Goal: Check status: Check status

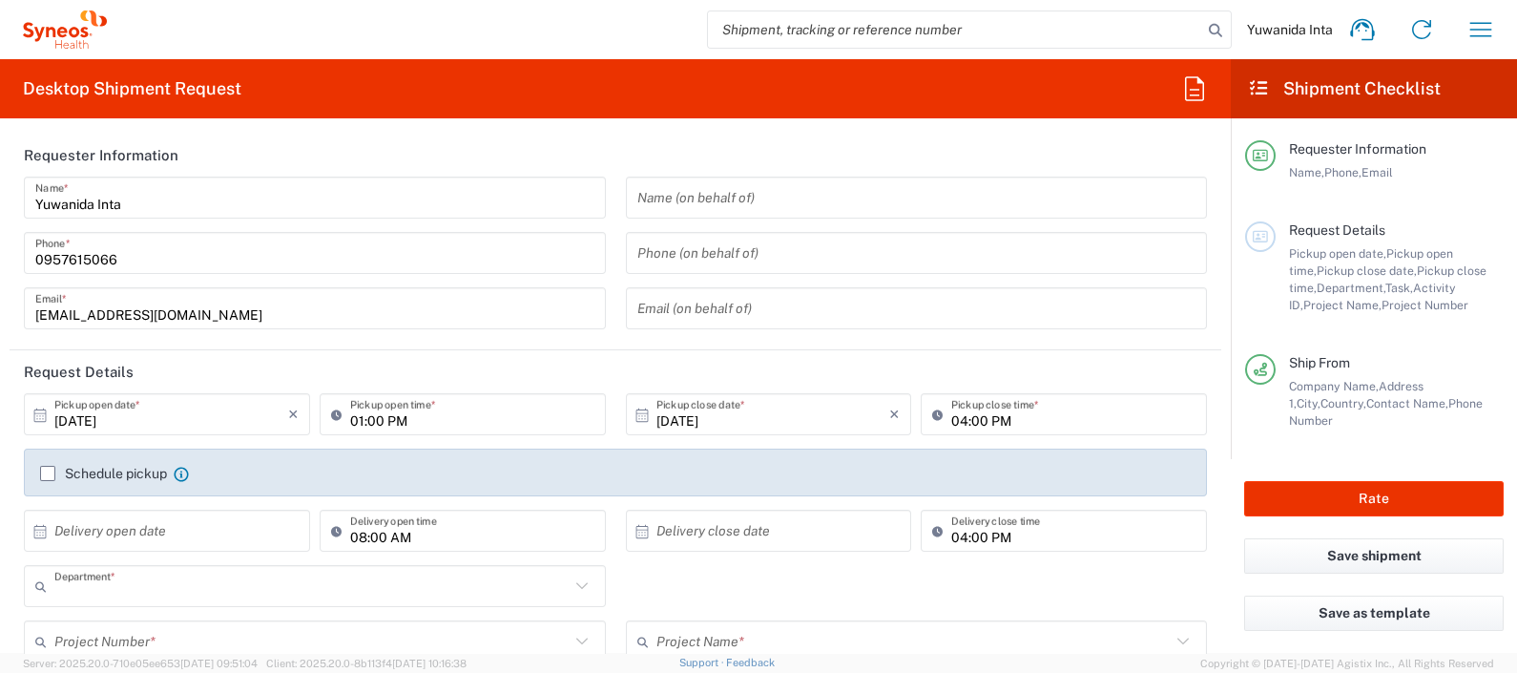
type input "8350"
type input "[GEOGRAPHIC_DATA]"
type input "Syneos Health ([GEOGRAPHIC_DATA]) Limit"
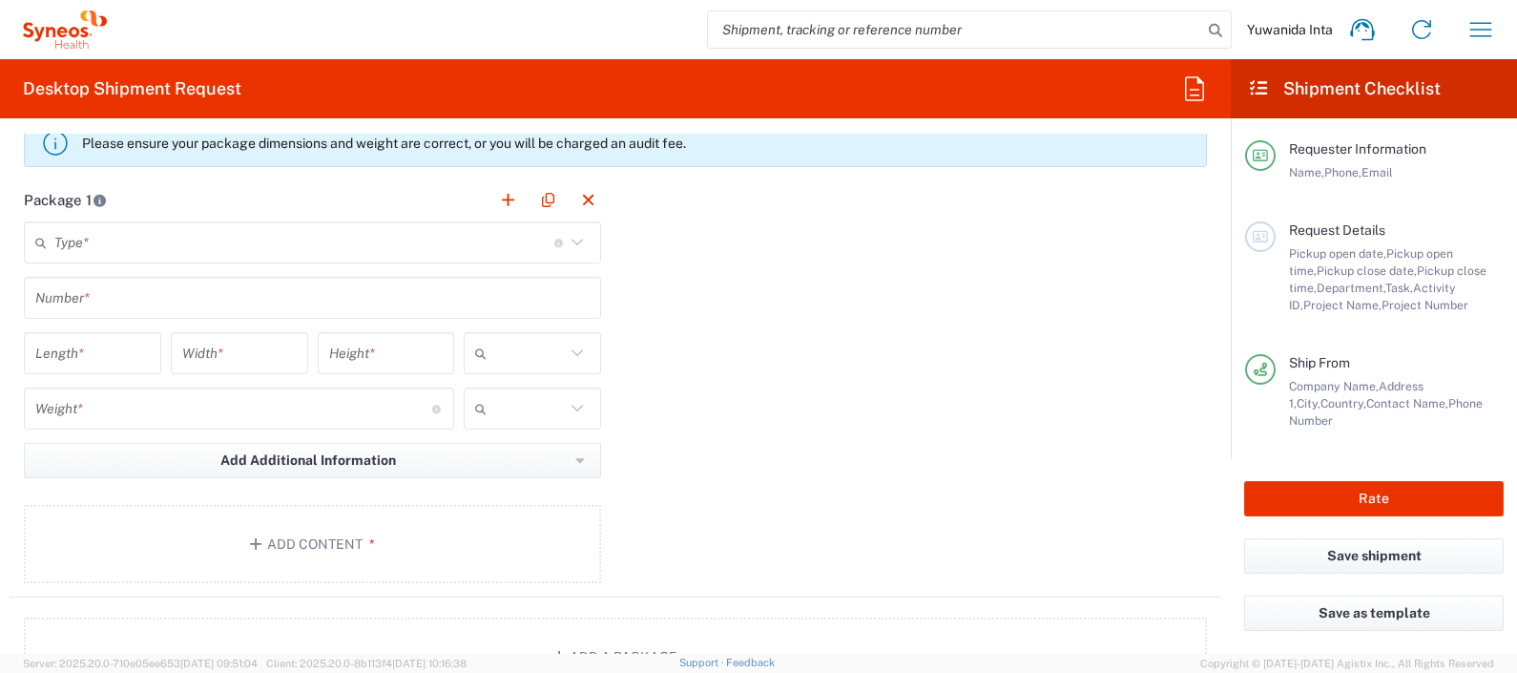
scroll to position [1655, 0]
click at [320, 534] on button "Add Content *" at bounding box center [312, 546] width 577 height 78
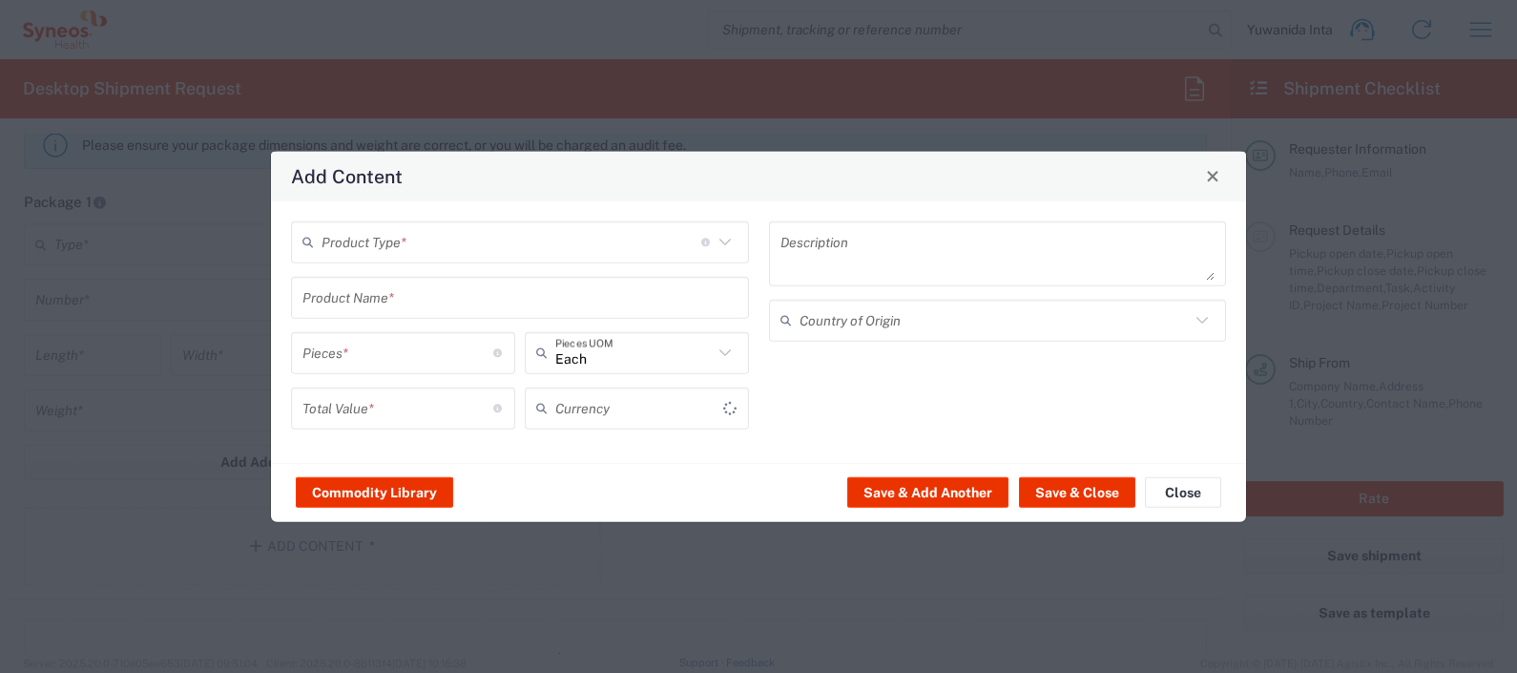
type input "US Dollar"
click at [728, 240] on icon at bounding box center [724, 242] width 11 height 7
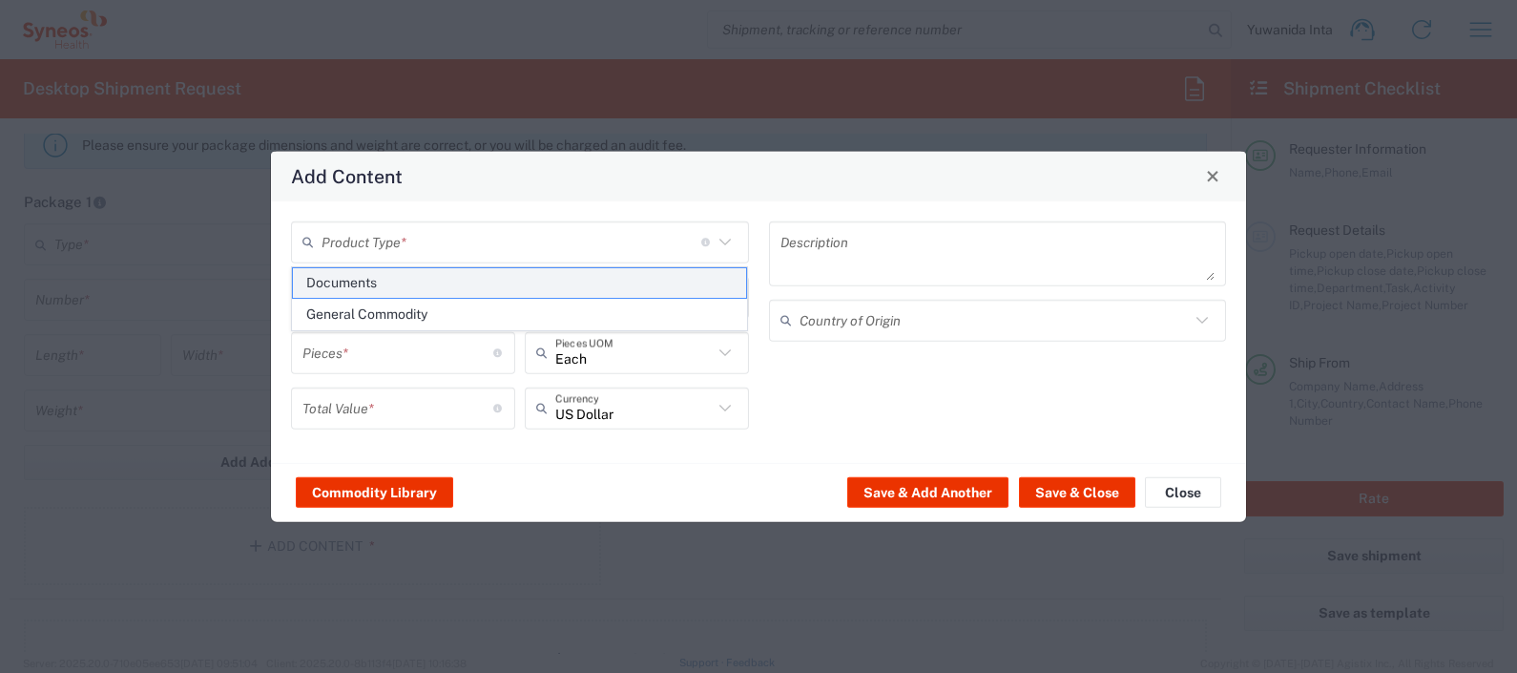
click at [456, 284] on span "Documents" at bounding box center [520, 283] width 454 height 30
type input "Documents"
type input "1"
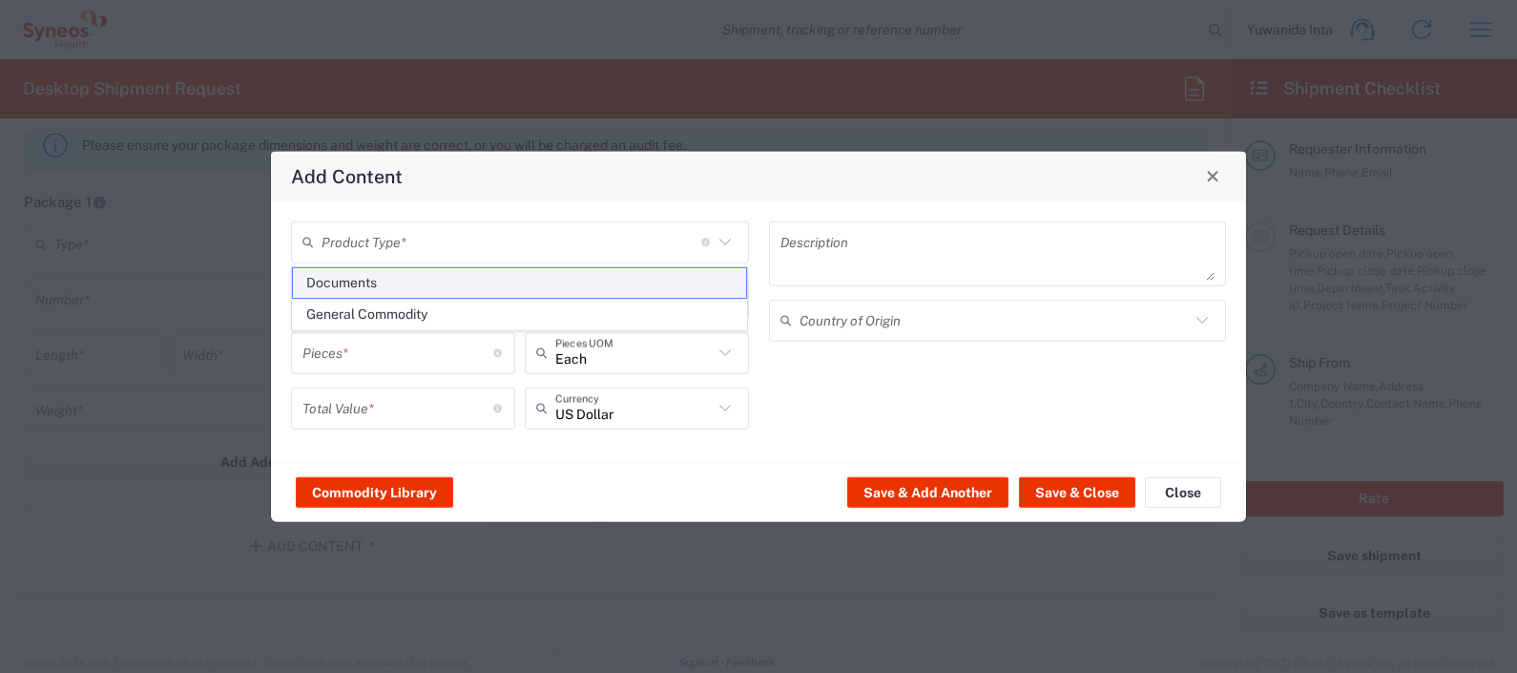
type textarea "Documents"
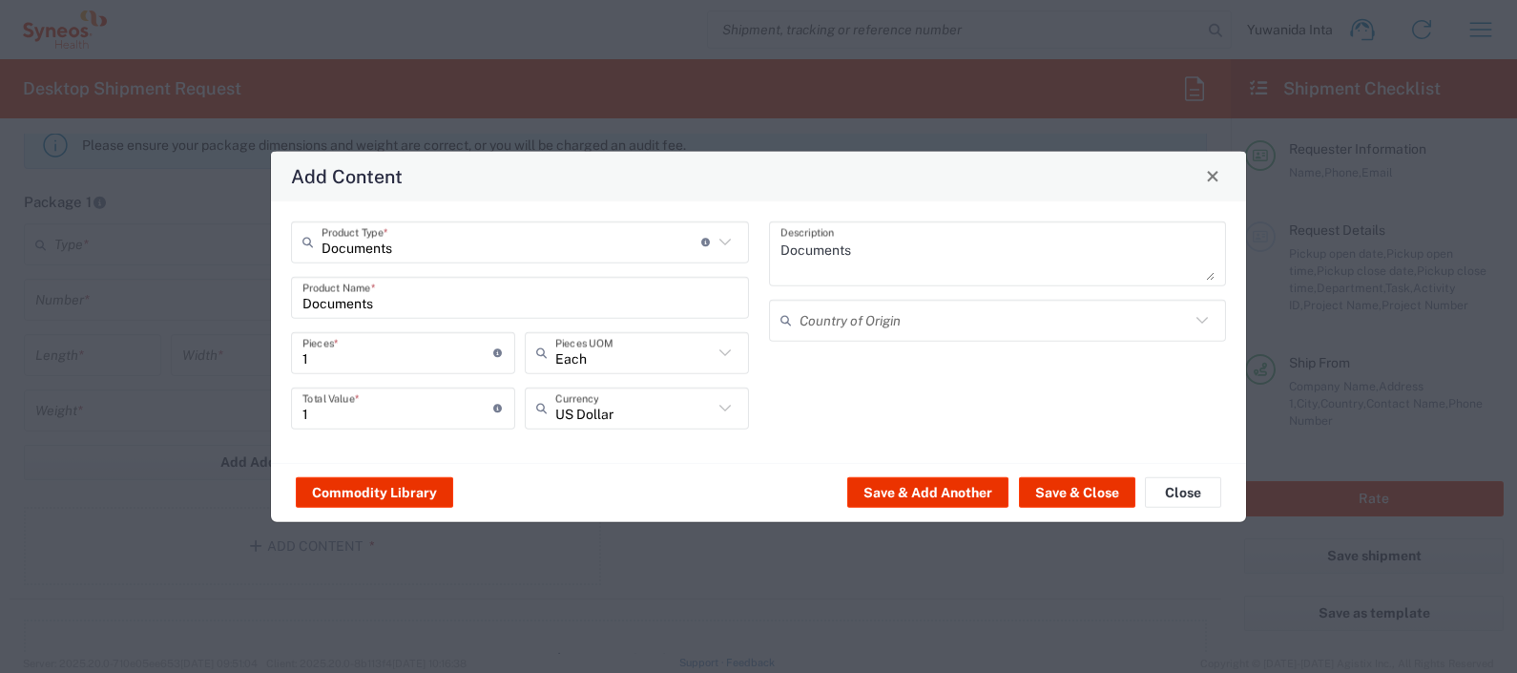
click at [1209, 315] on icon at bounding box center [1202, 319] width 25 height 25
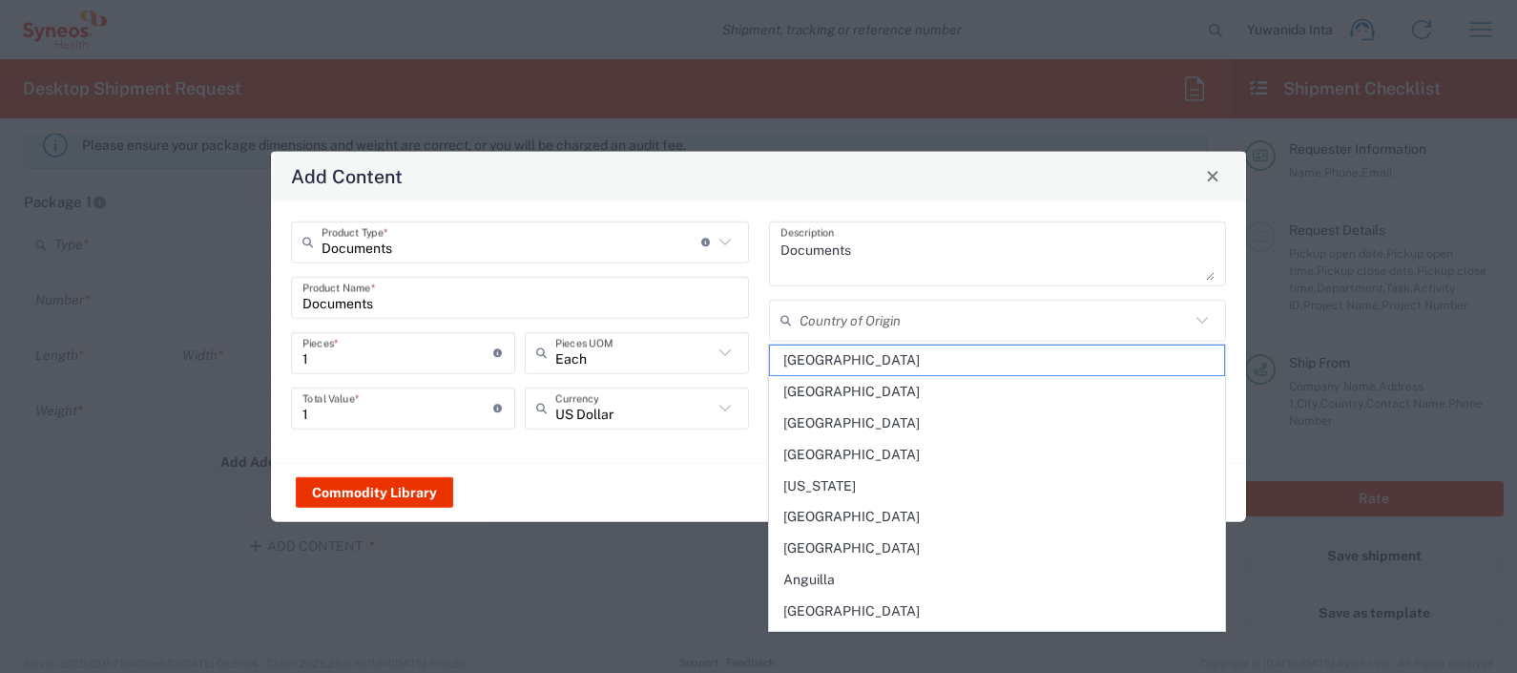
click at [678, 490] on div "Commodity Library Save & Add Another Save & Close Close" at bounding box center [758, 492] width 975 height 60
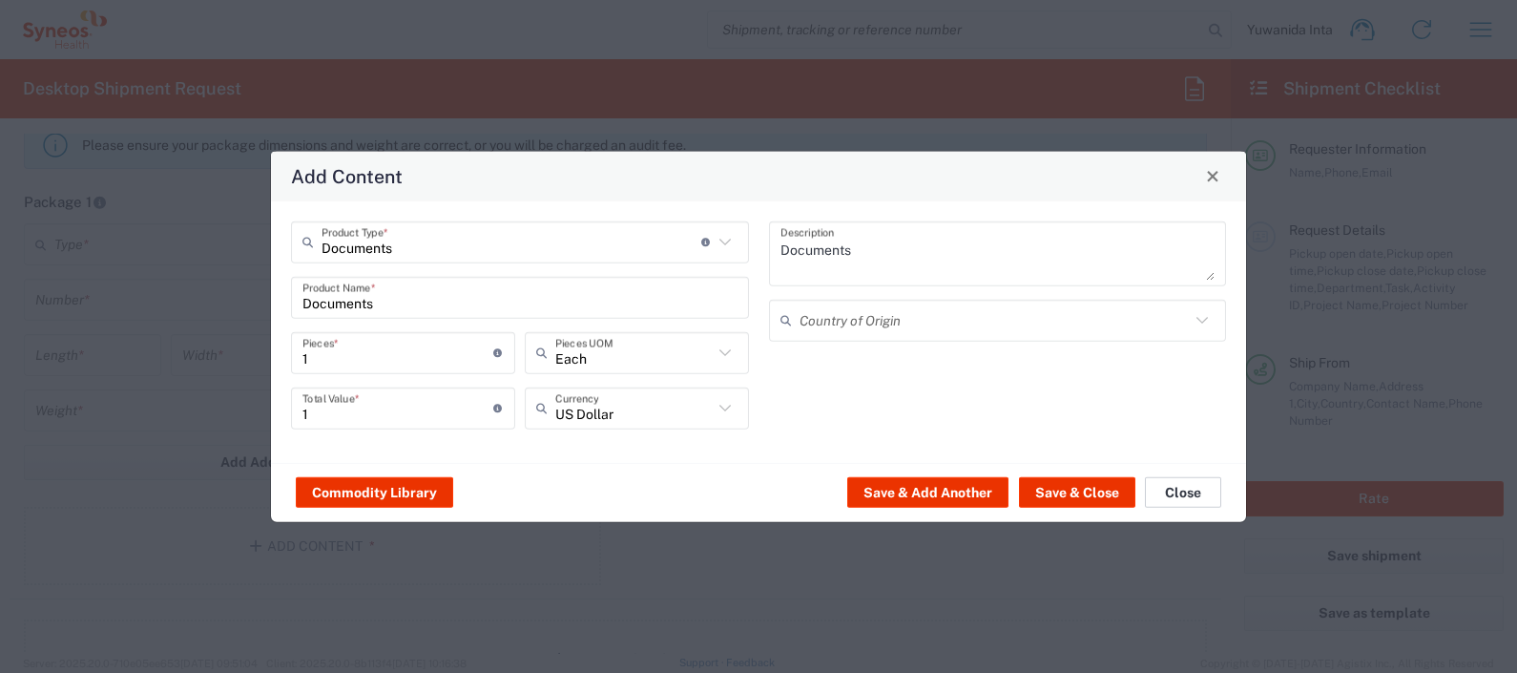
click at [1214, 482] on button "Close" at bounding box center [1183, 492] width 76 height 31
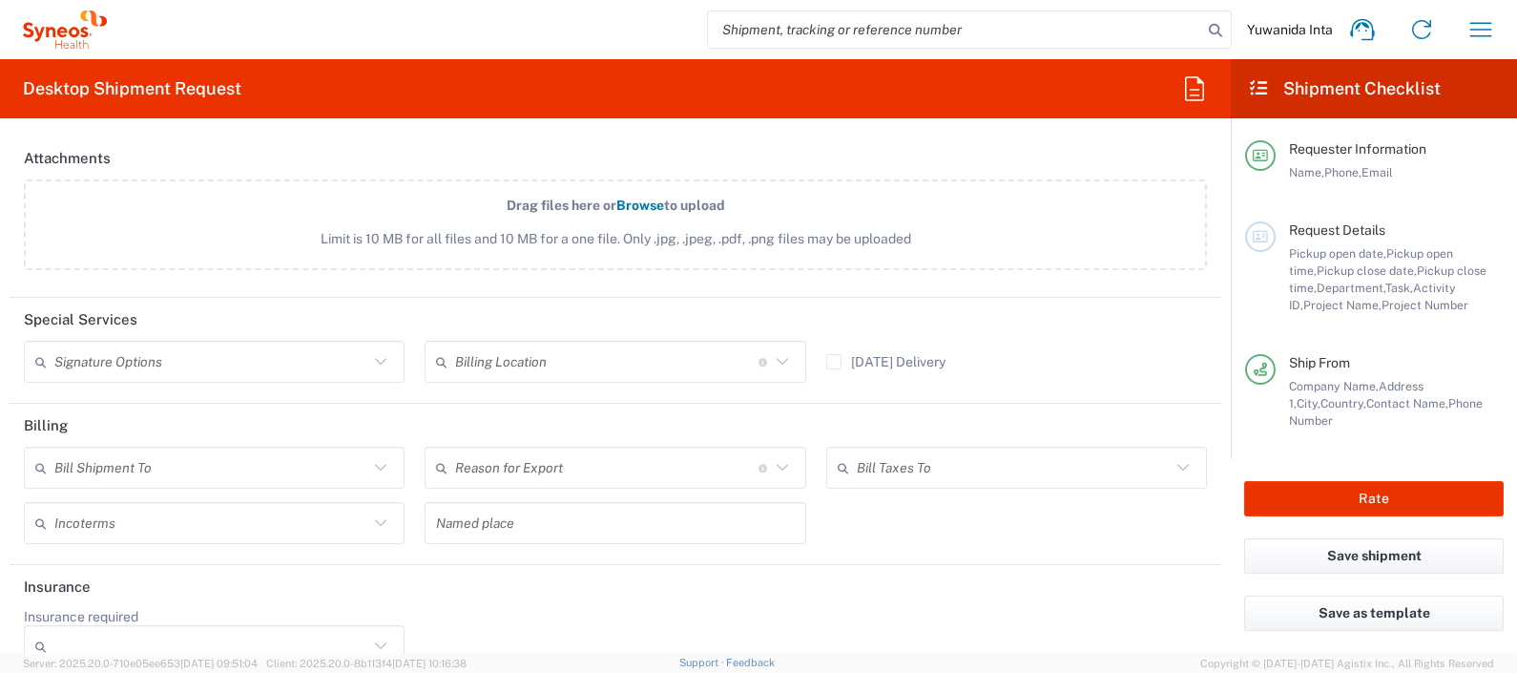
scroll to position [2252, 0]
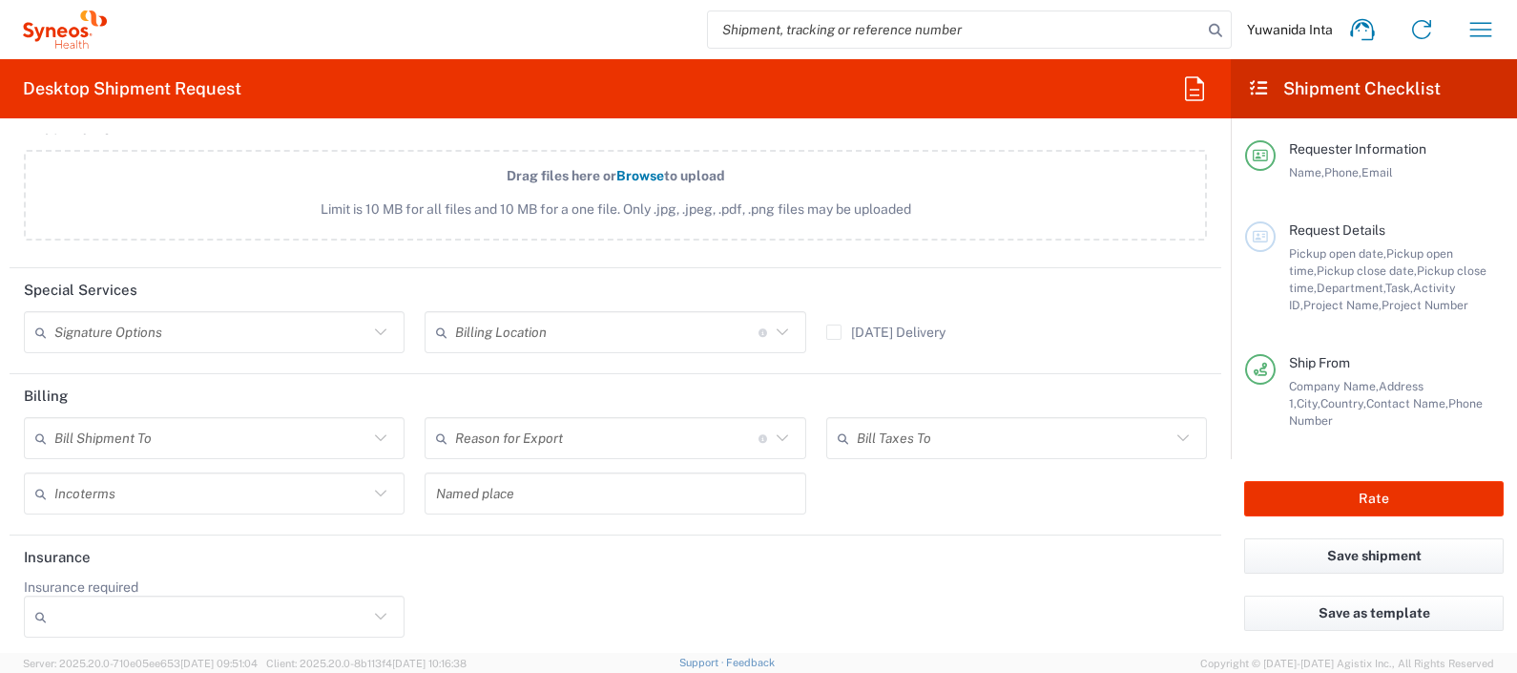
click at [777, 434] on icon at bounding box center [782, 437] width 11 height 7
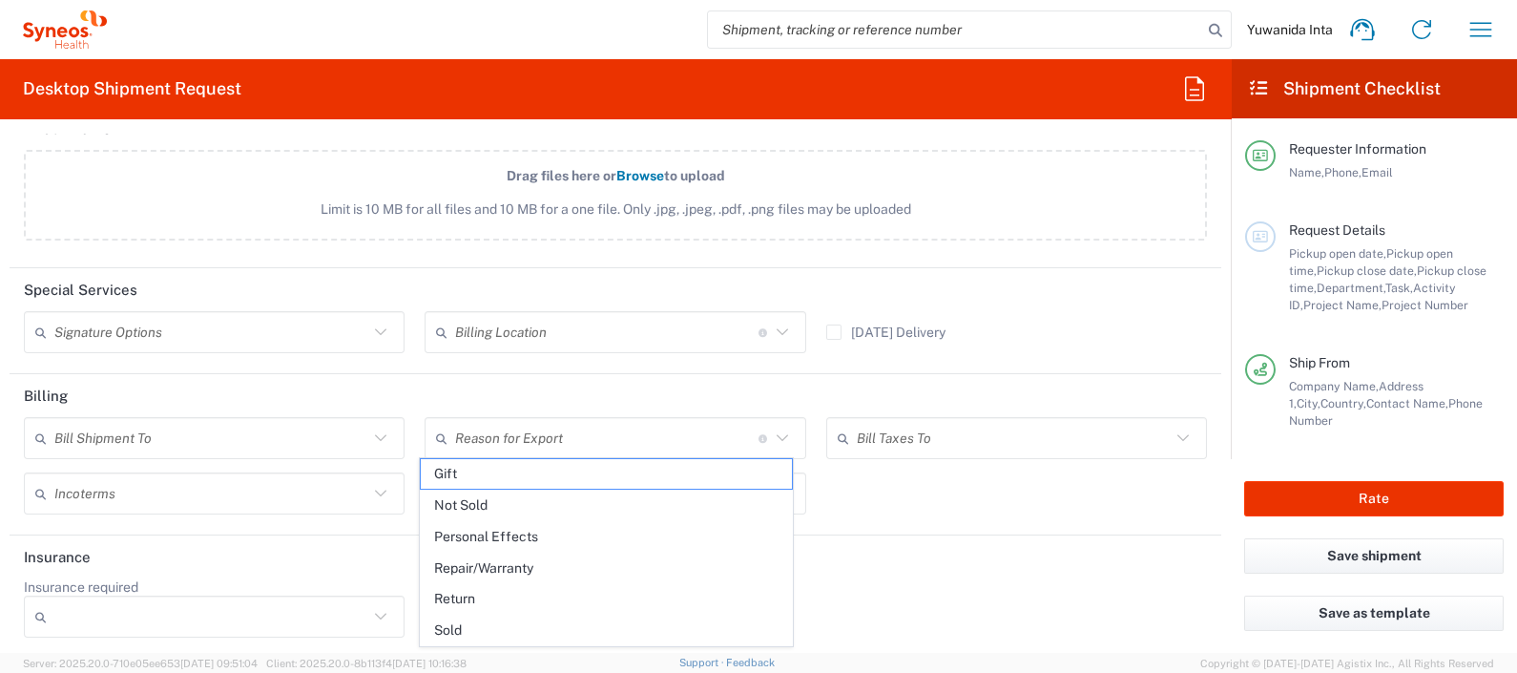
click at [914, 491] on div "Bill Shipment To Recipient Account Sender/Shipper Third Party Account Reason fo…" at bounding box center [615, 472] width 1203 height 111
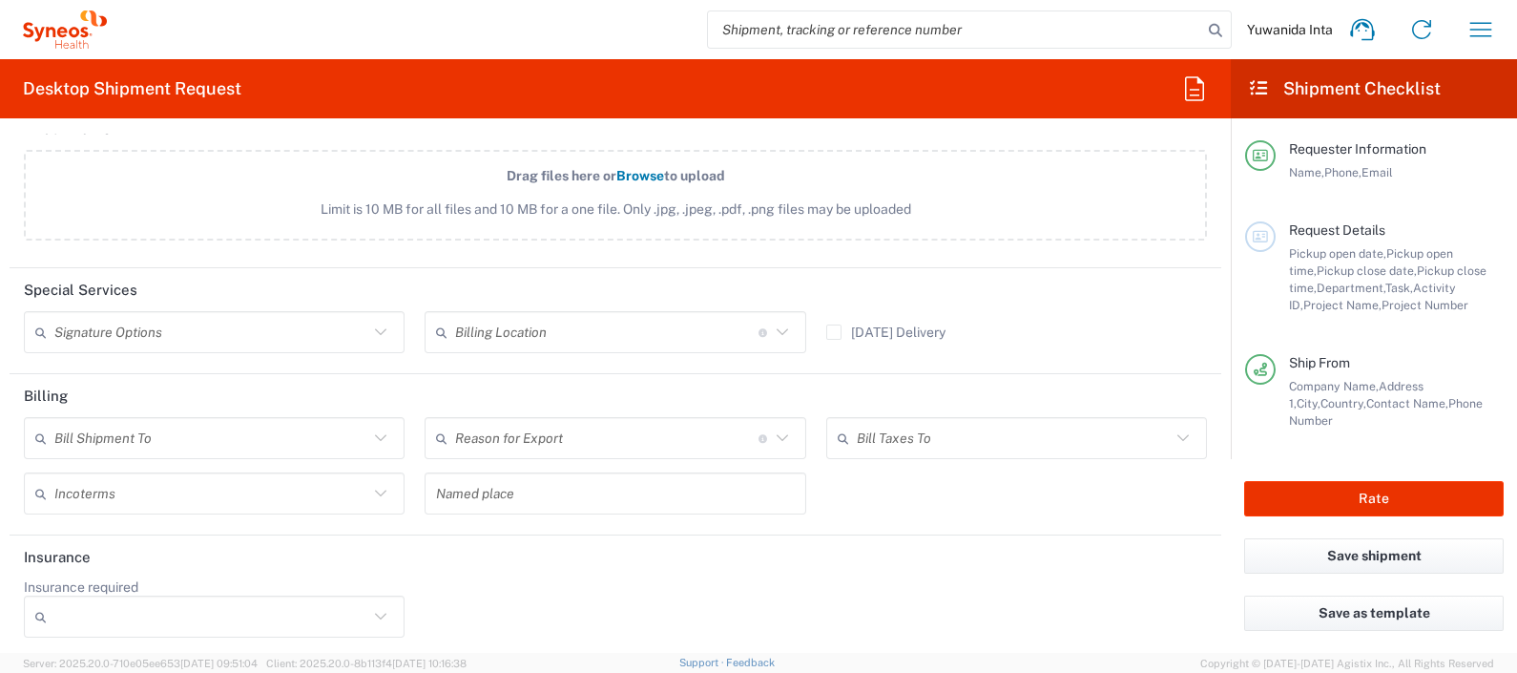
click at [773, 426] on icon at bounding box center [782, 438] width 25 height 25
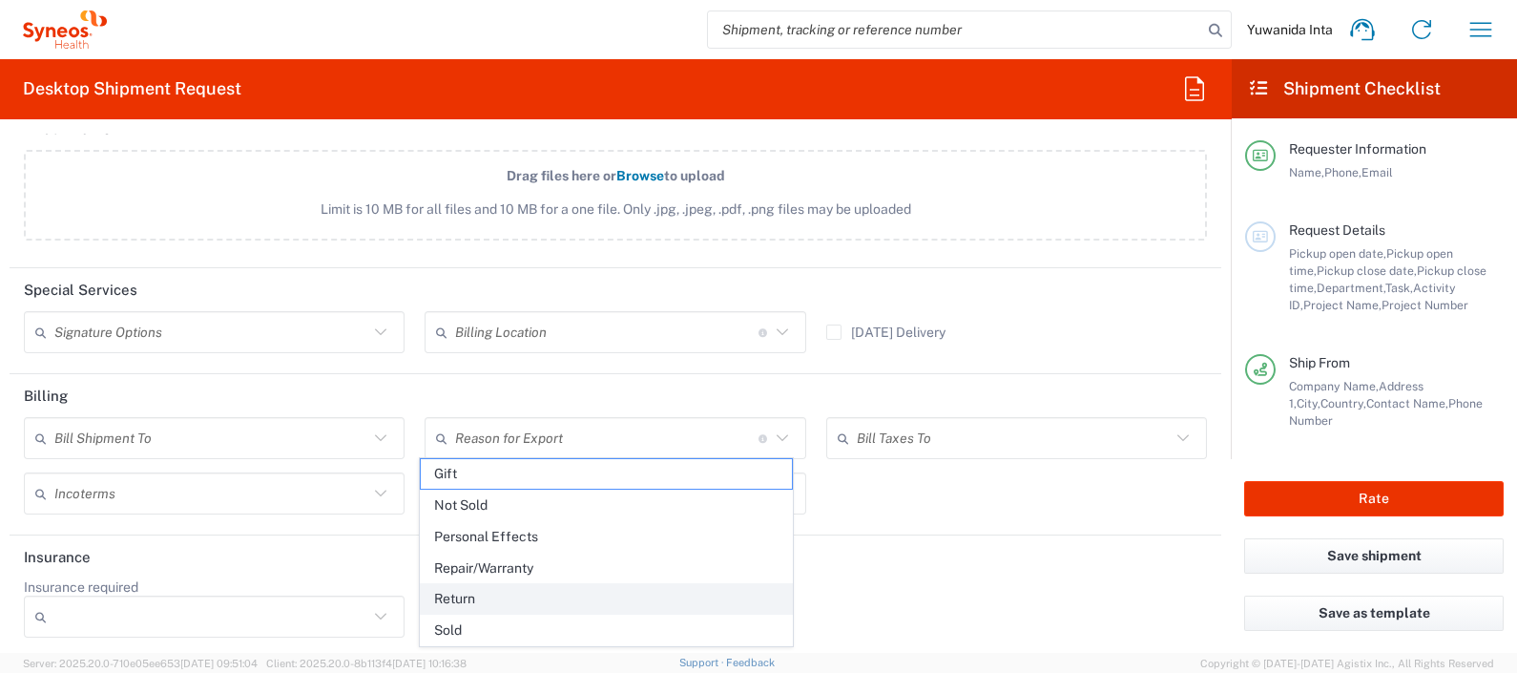
click at [598, 594] on span "Return" at bounding box center [606, 599] width 371 height 30
type input "Return"
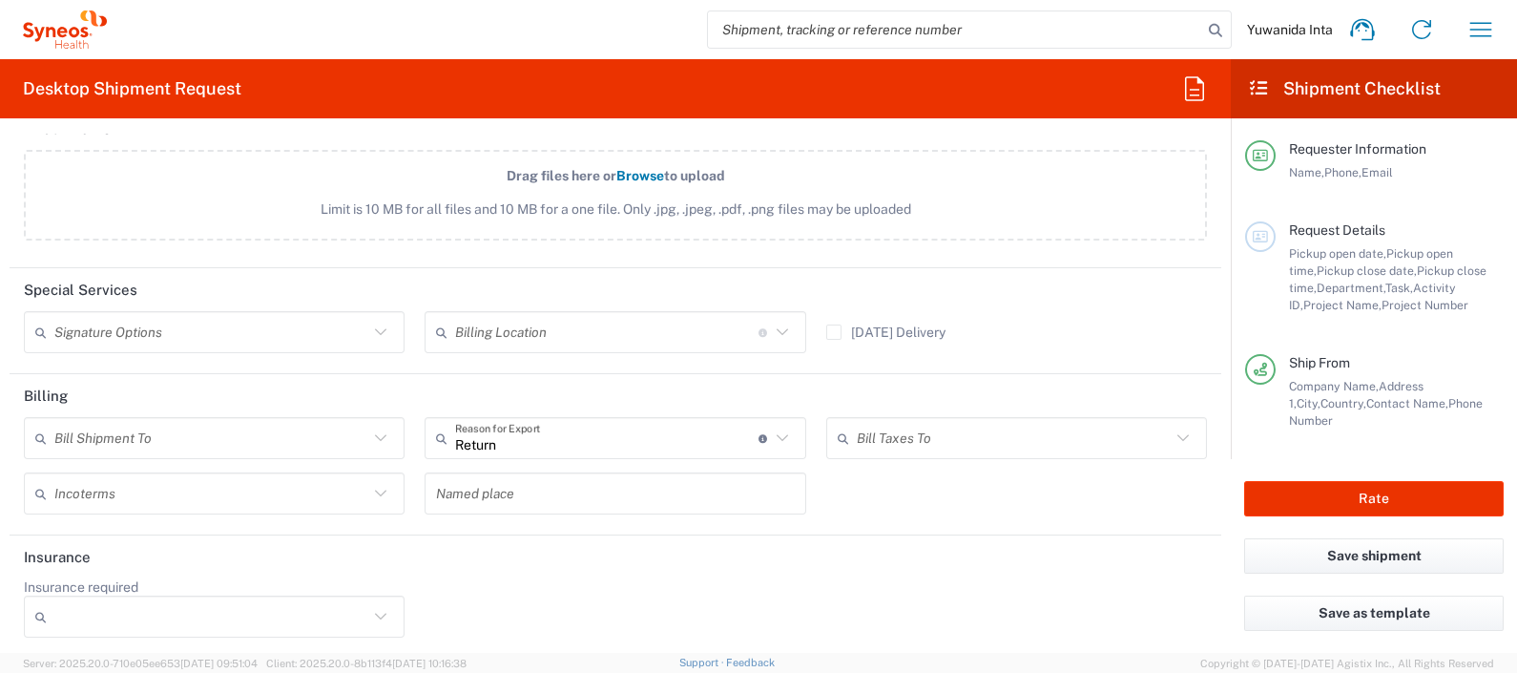
click at [373, 431] on icon at bounding box center [380, 438] width 25 height 25
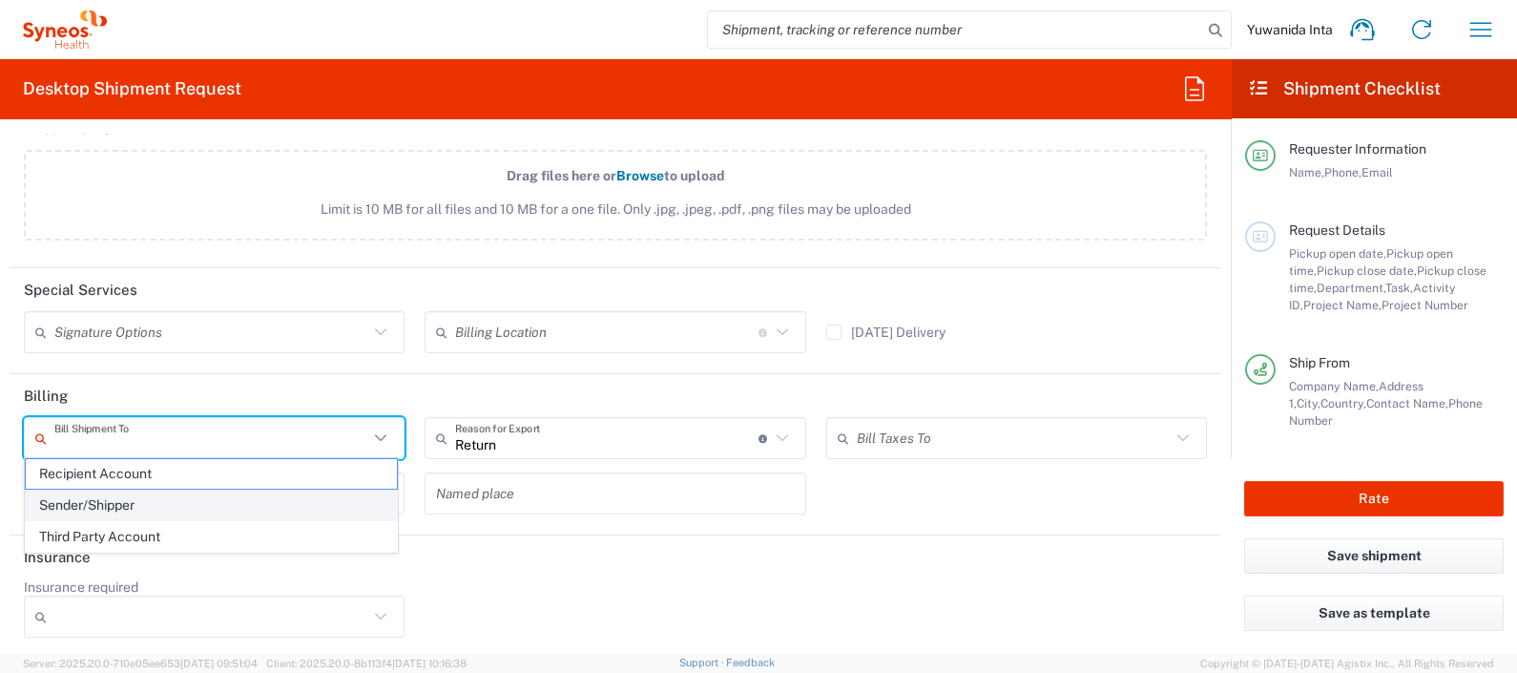
click at [218, 496] on span "Sender/Shipper" at bounding box center [211, 505] width 371 height 30
type input "Sender/Shipper"
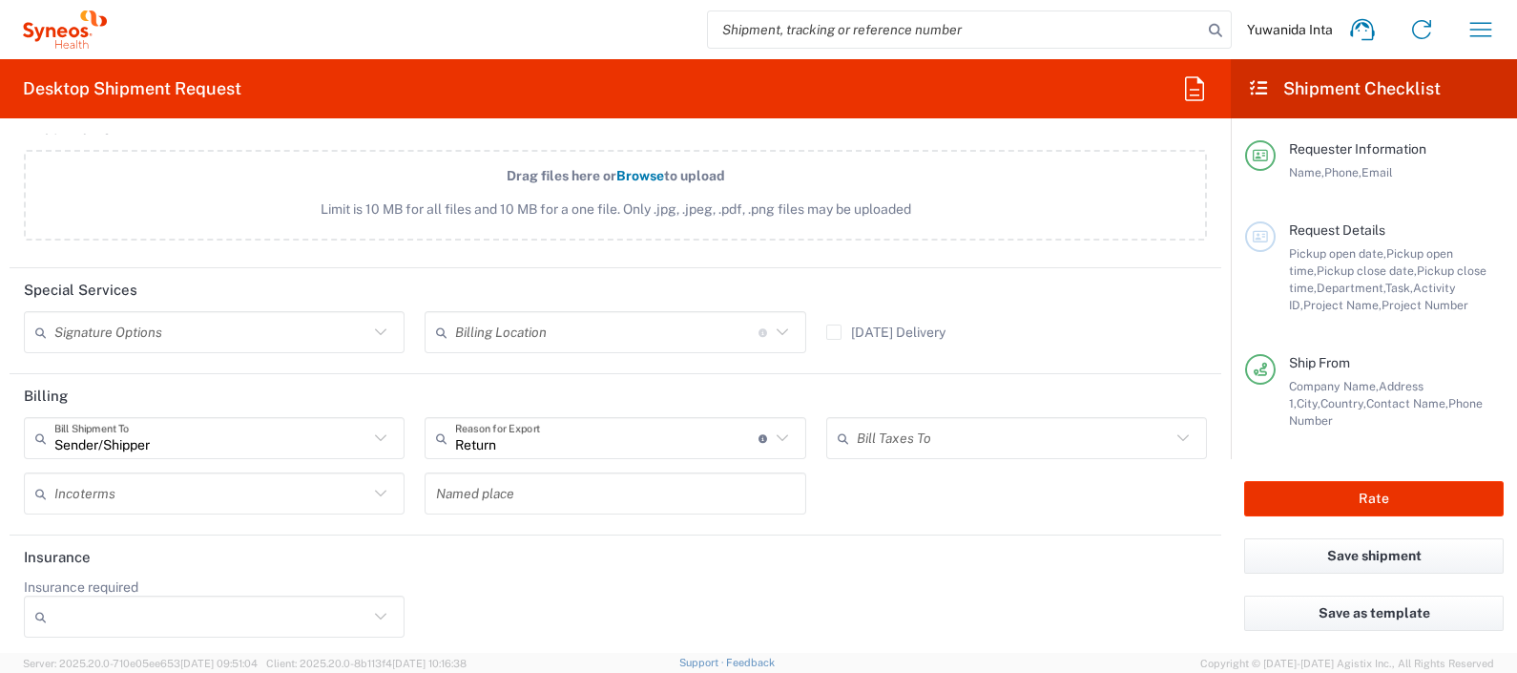
click at [371, 491] on icon at bounding box center [380, 493] width 25 height 25
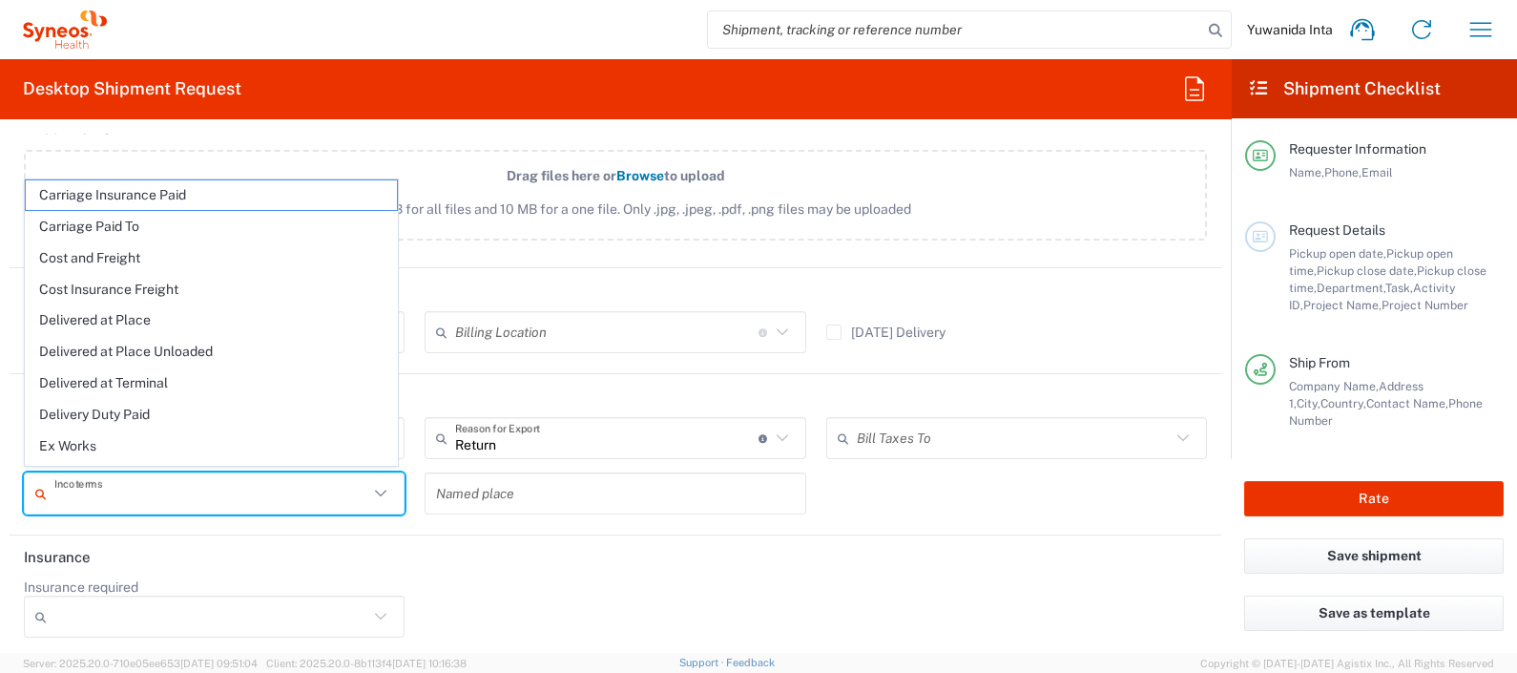
click at [674, 571] on header "Insurance" at bounding box center [616, 556] width 1212 height 43
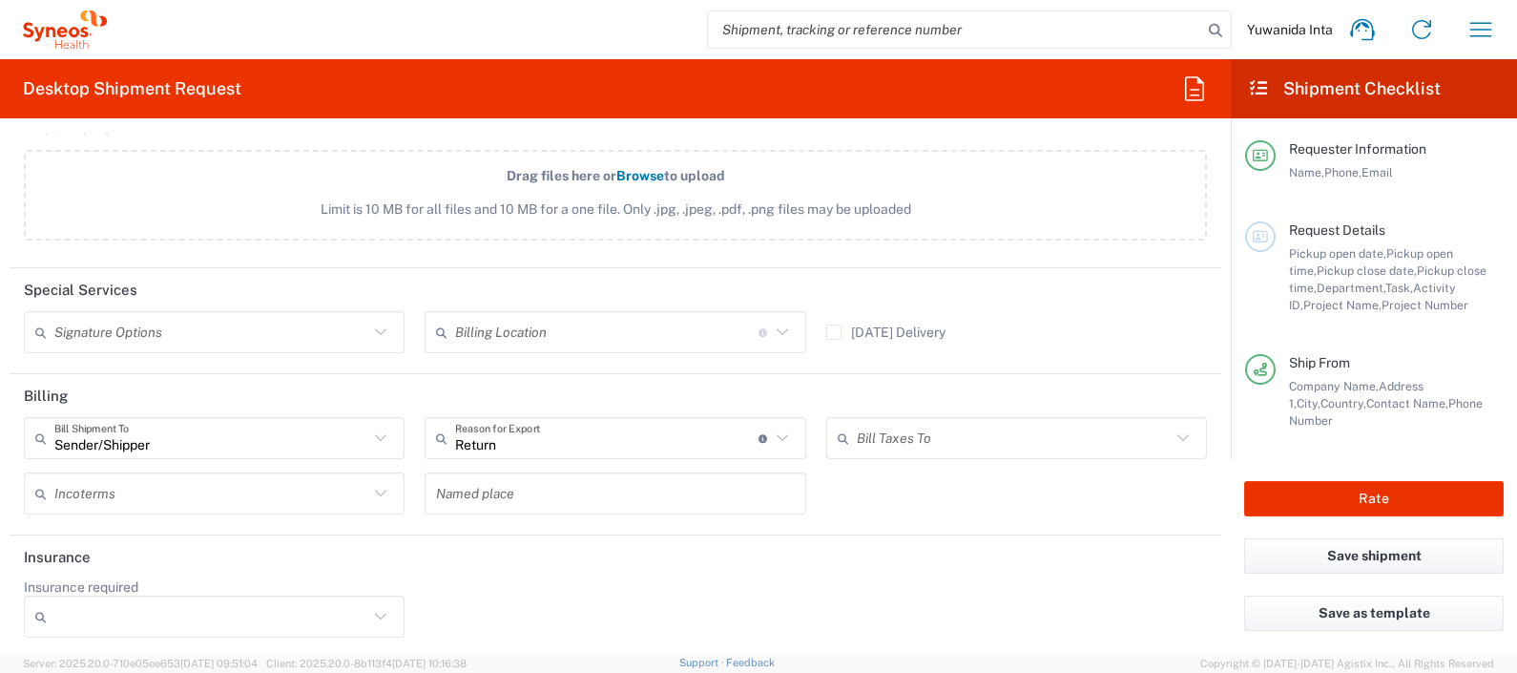
click at [776, 427] on icon at bounding box center [782, 438] width 25 height 25
type input "Return"
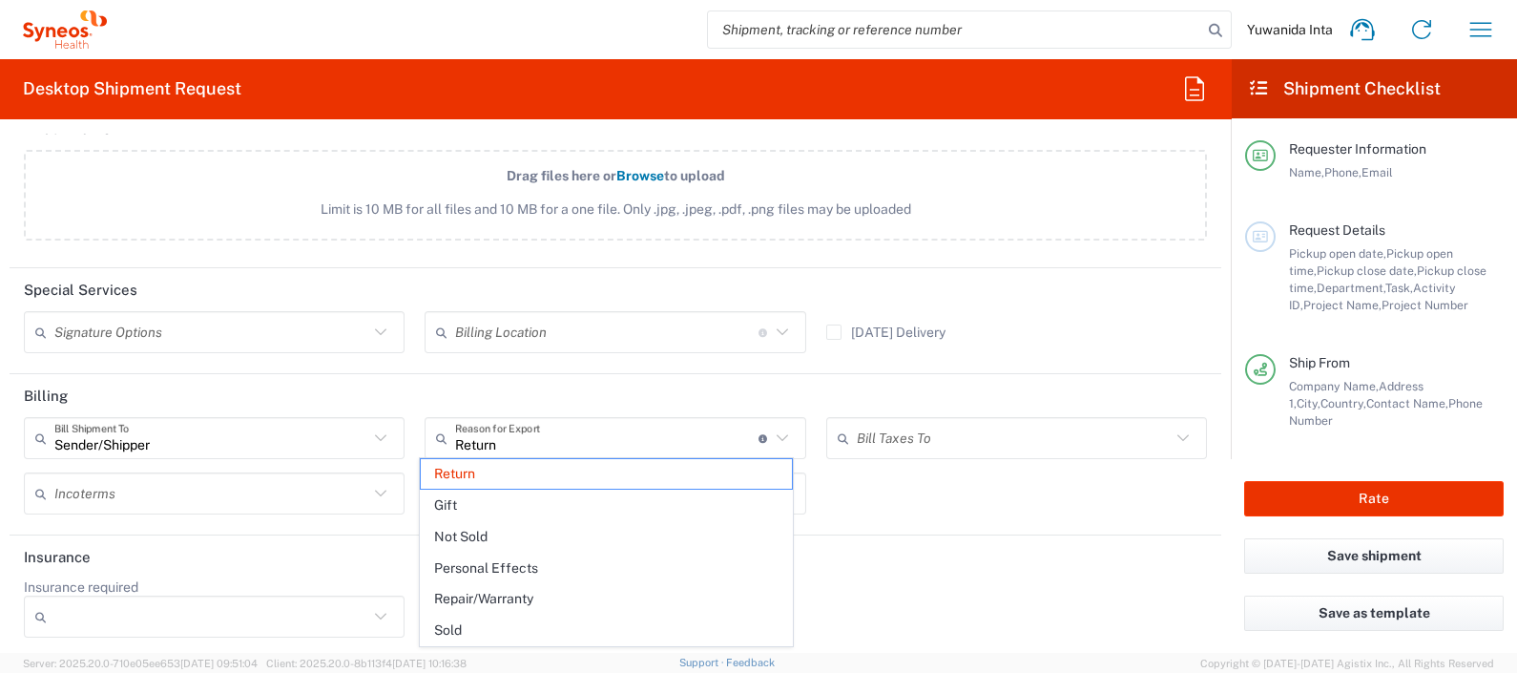
click at [927, 544] on header "Insurance" at bounding box center [616, 556] width 1212 height 43
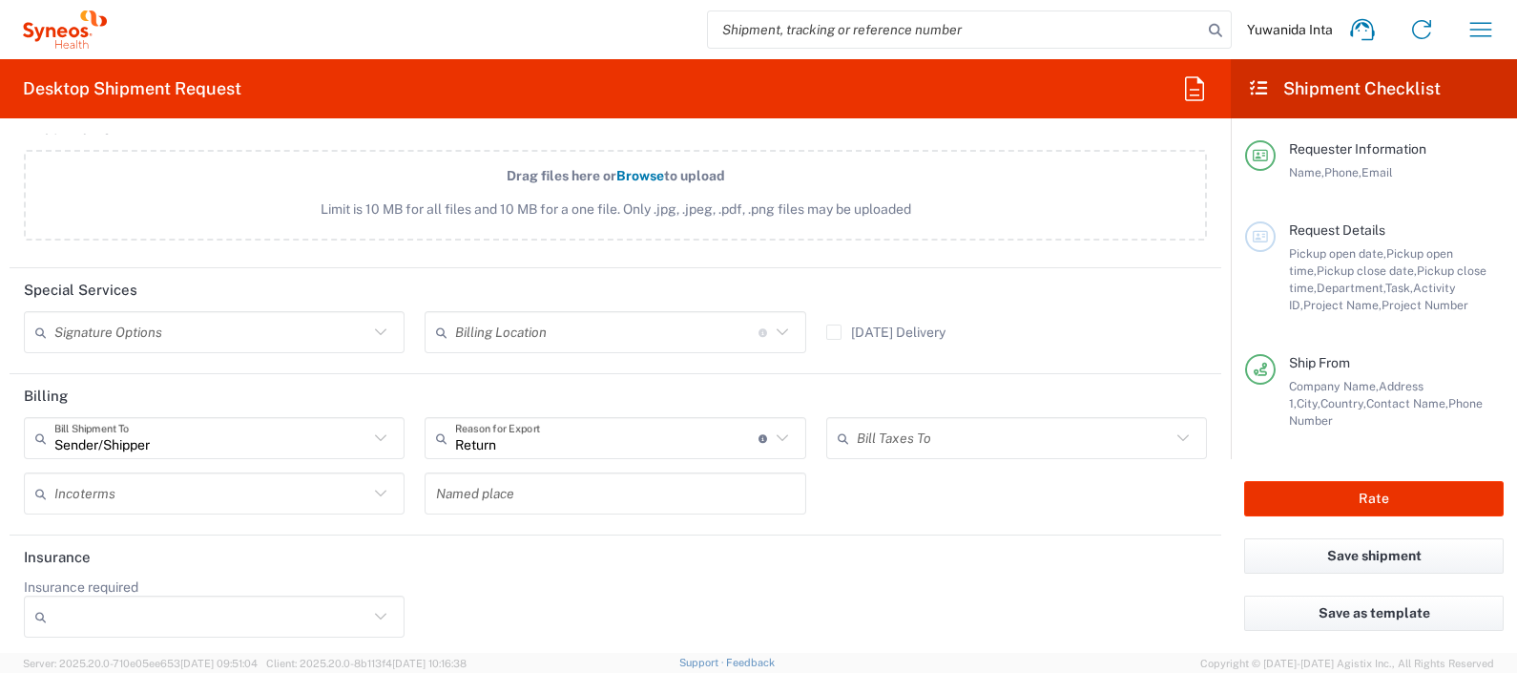
click at [1177, 435] on icon at bounding box center [1183, 438] width 25 height 25
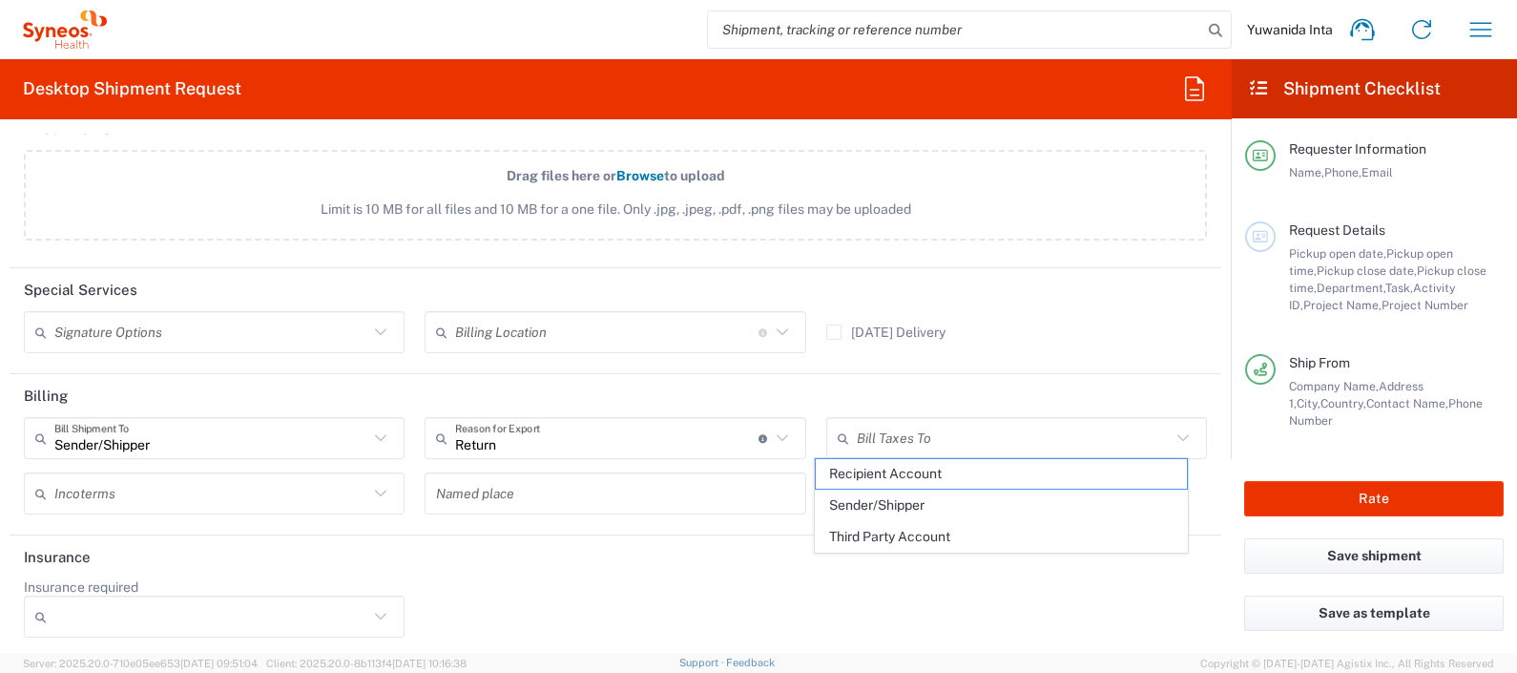
click at [892, 602] on div "Insurance required No Yes" at bounding box center [615, 614] width 1203 height 73
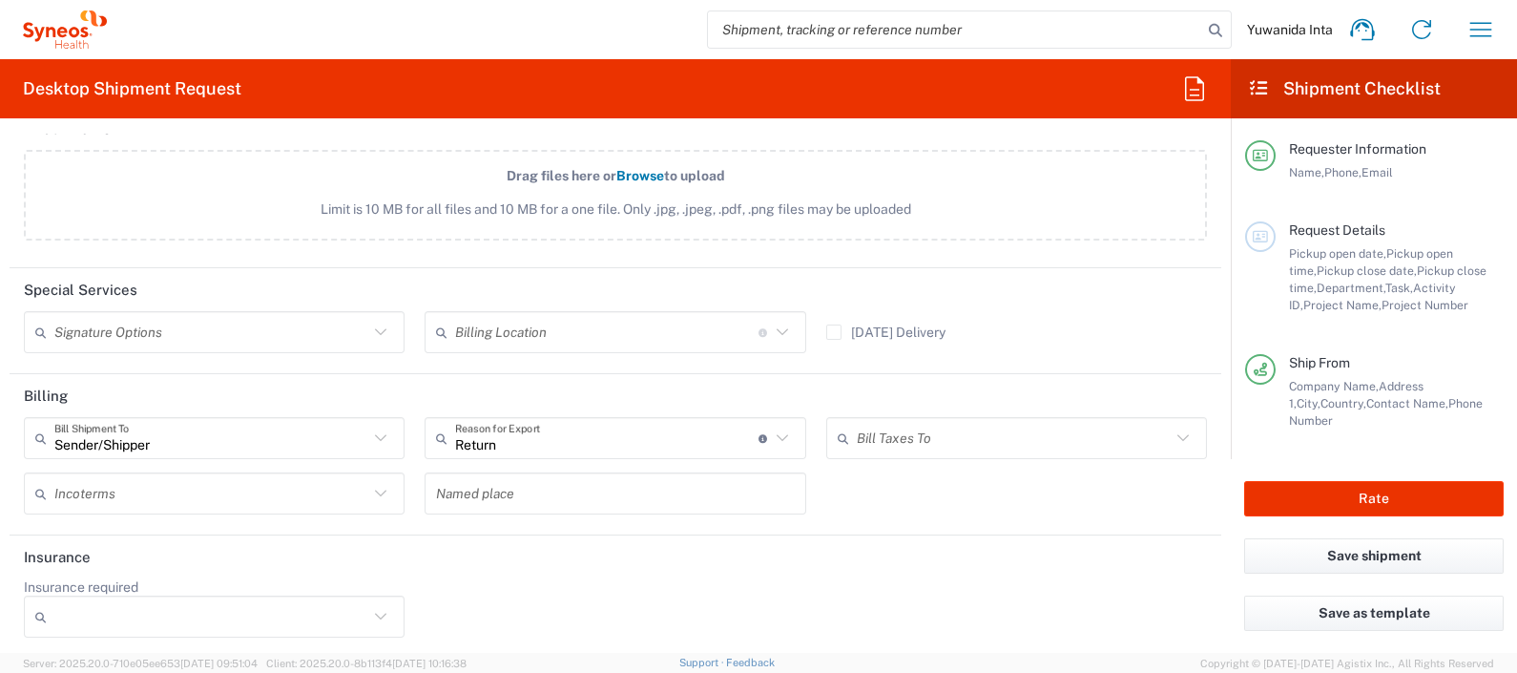
click at [380, 611] on icon at bounding box center [380, 616] width 25 height 25
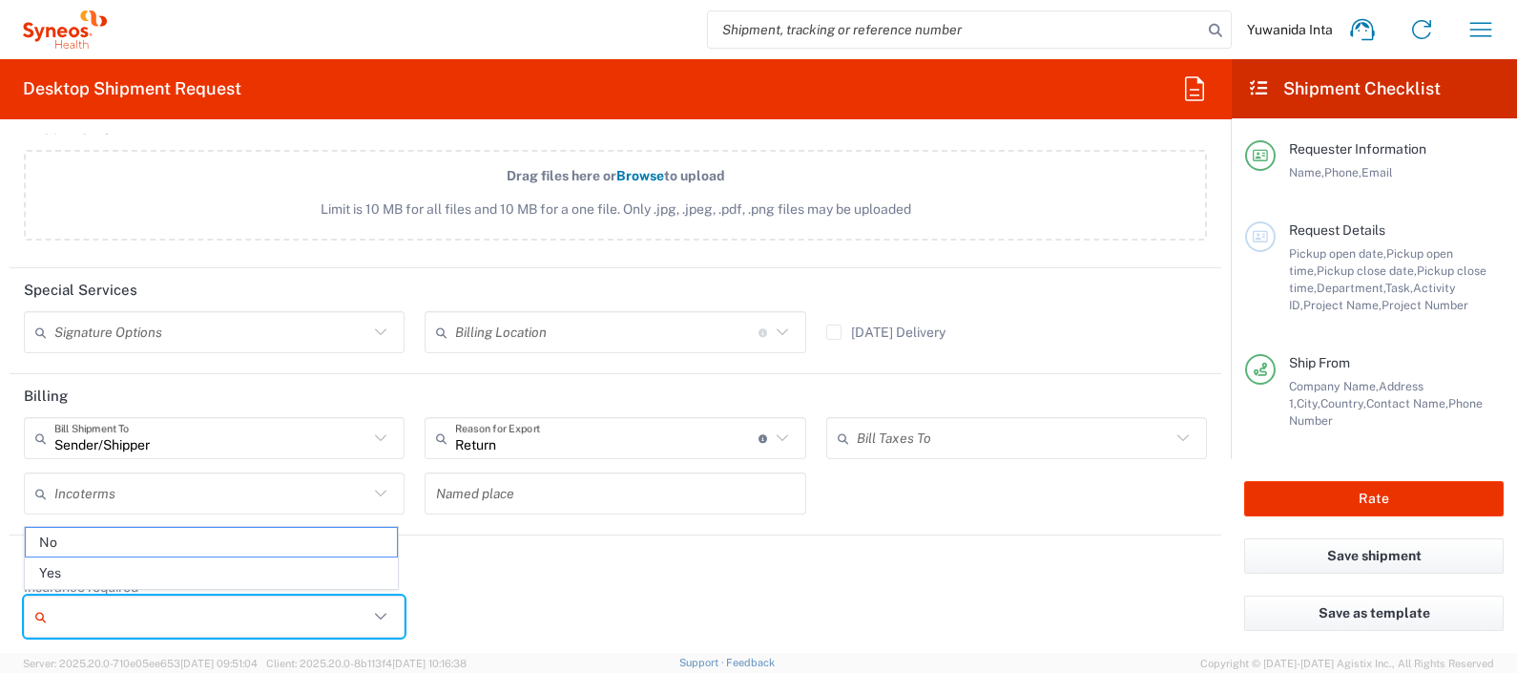
click at [540, 587] on div "Insurance required No Yes" at bounding box center [615, 614] width 1203 height 73
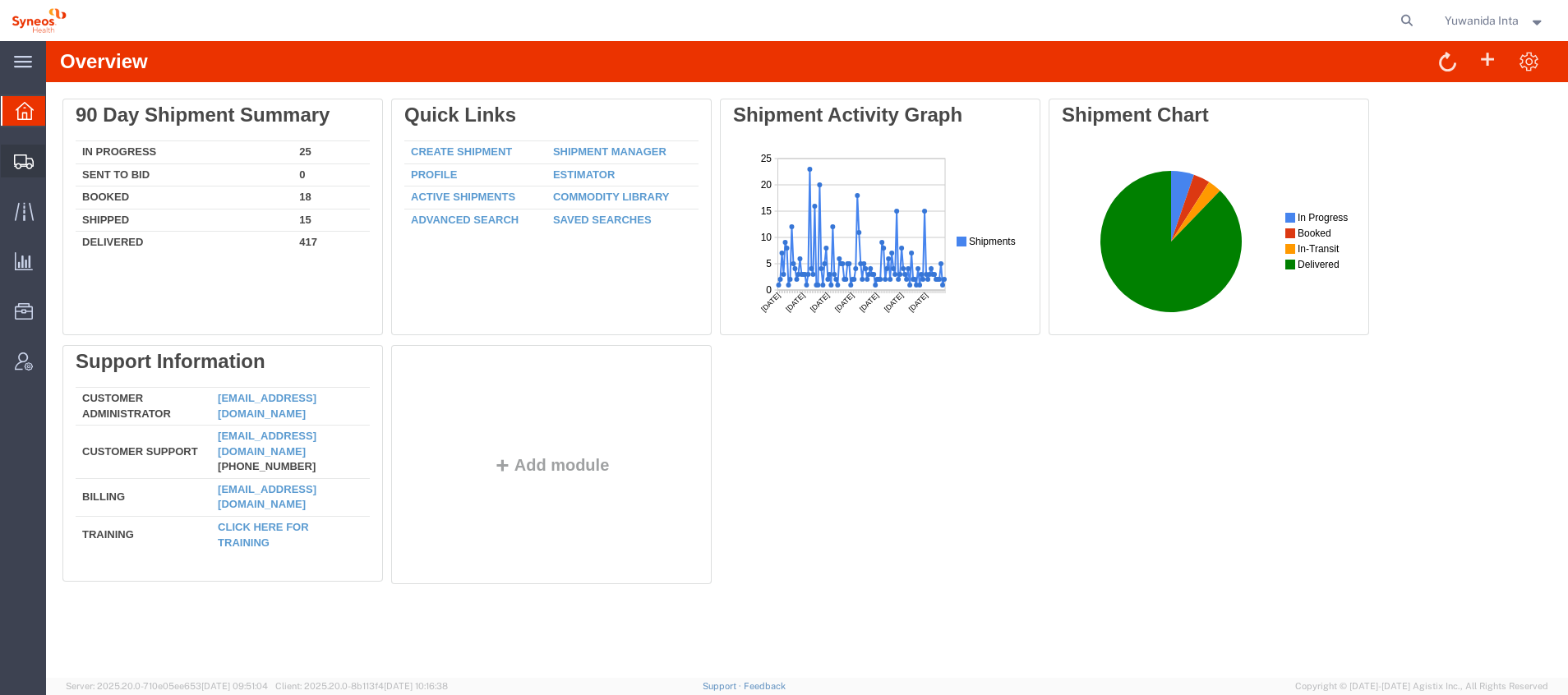
click at [19, 171] on div at bounding box center [23, 161] width 46 height 33
click at [0, 0] on span "Shipment Manager" at bounding box center [0, 0] width 0 height 0
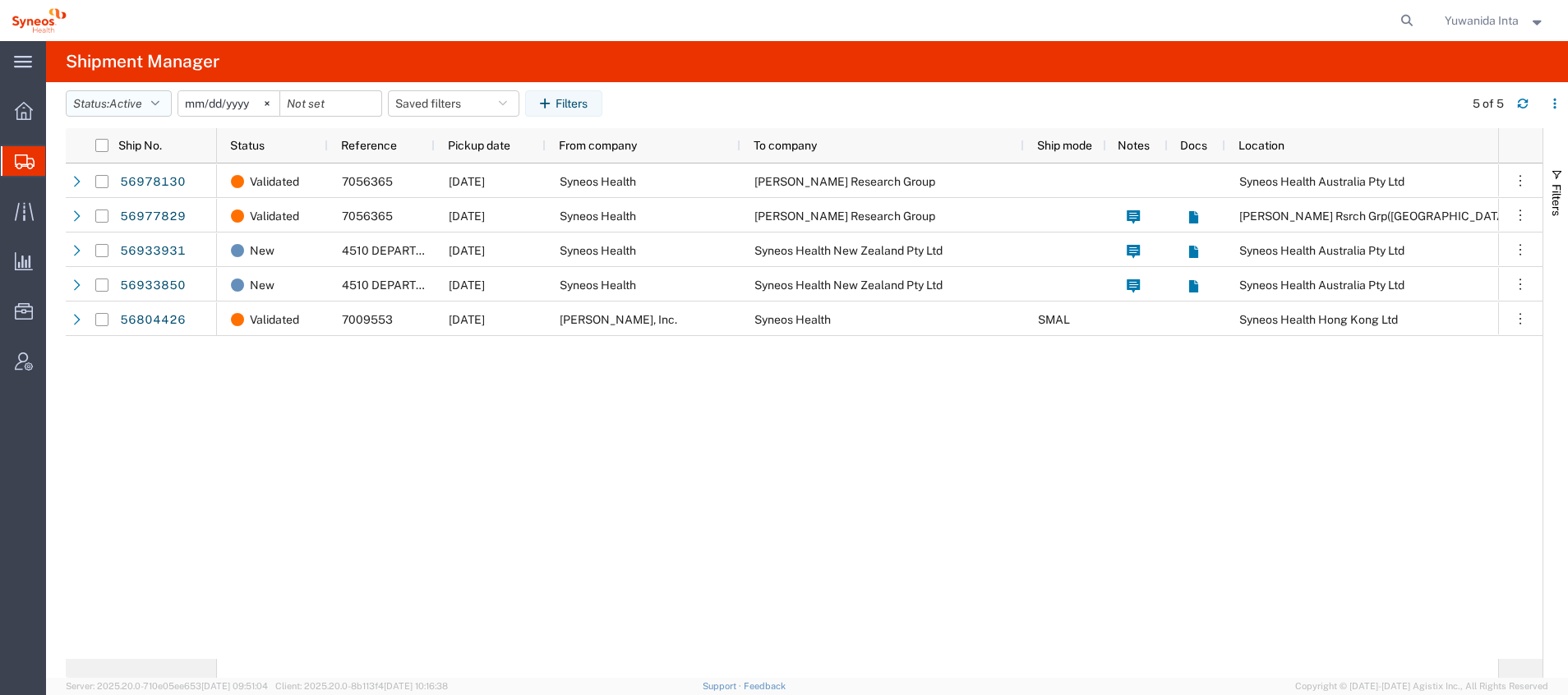
click at [169, 96] on button "Status: Active" at bounding box center [118, 103] width 106 height 27
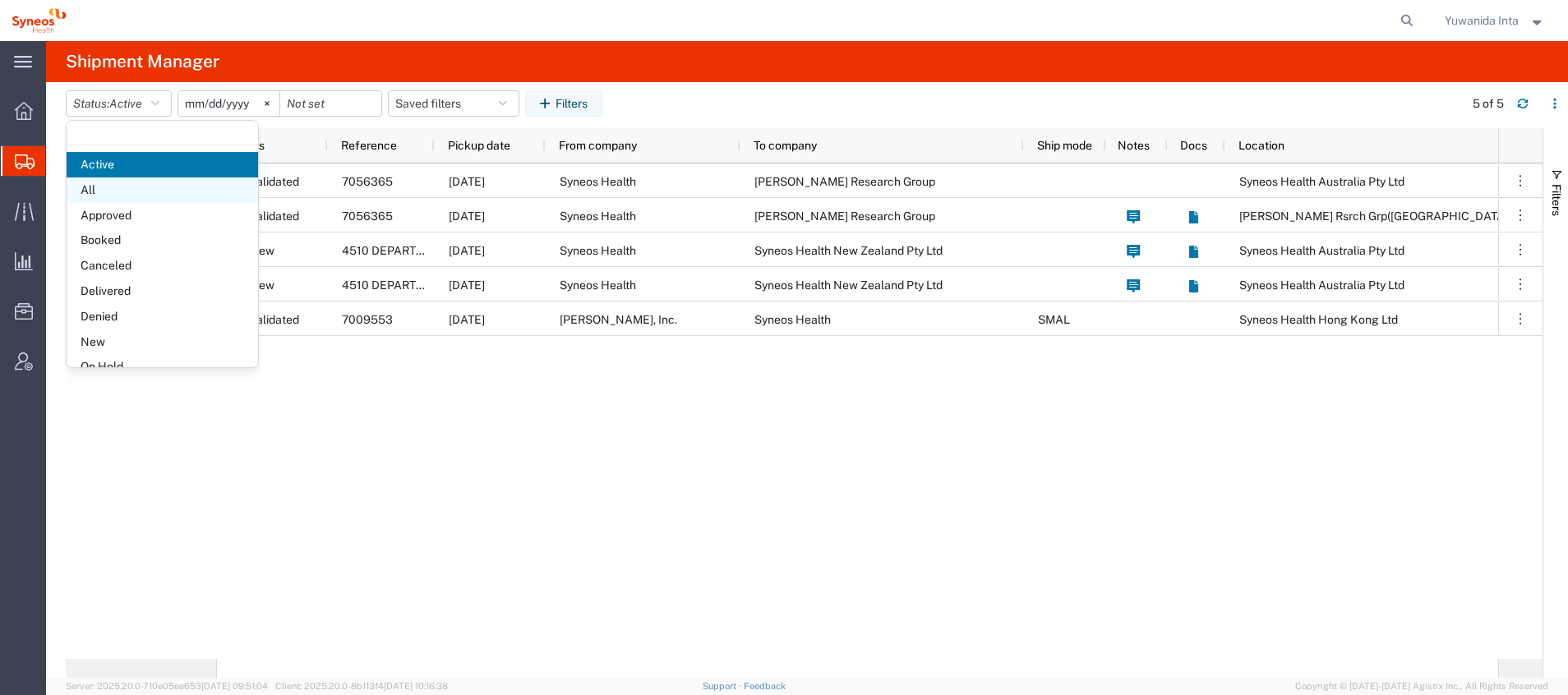
click at [111, 192] on span "All" at bounding box center [162, 190] width 191 height 26
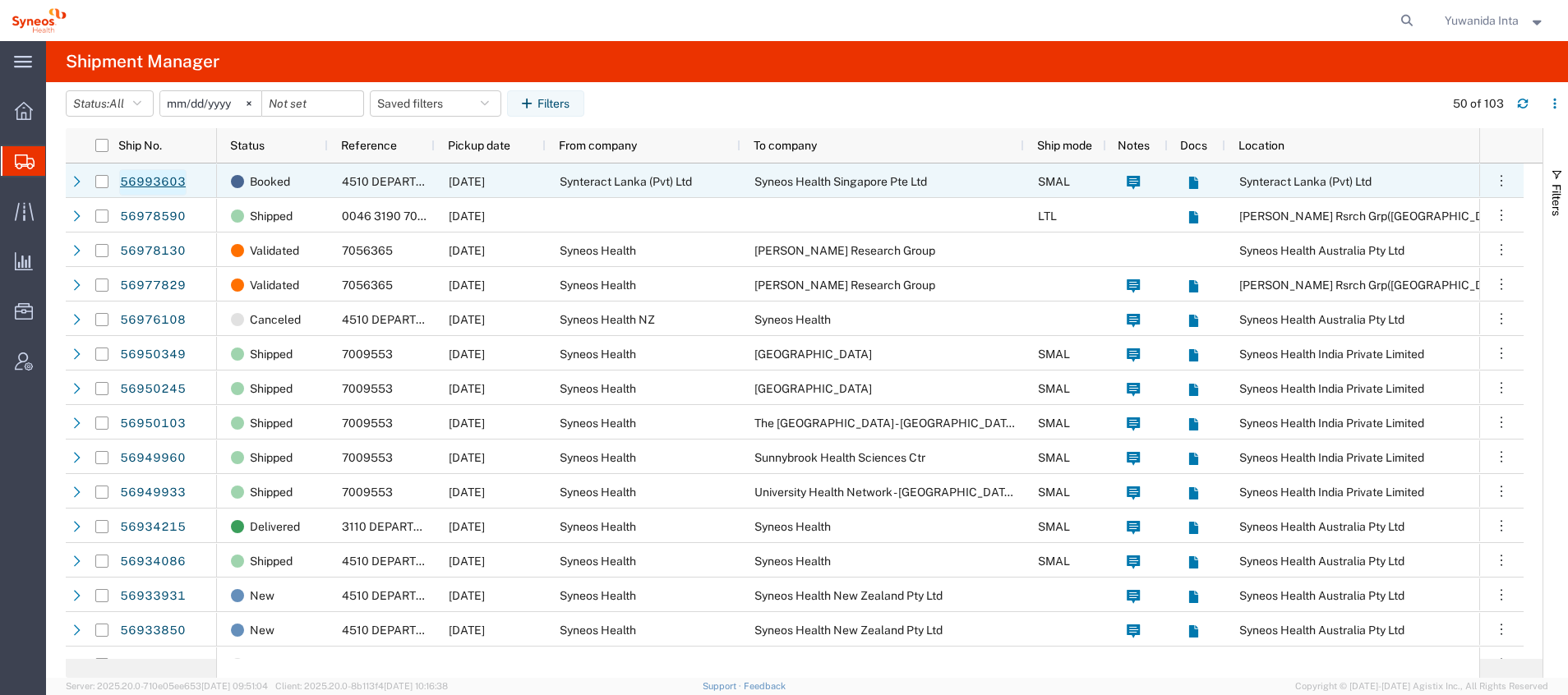
click at [143, 172] on link "56993603" at bounding box center [152, 183] width 67 height 27
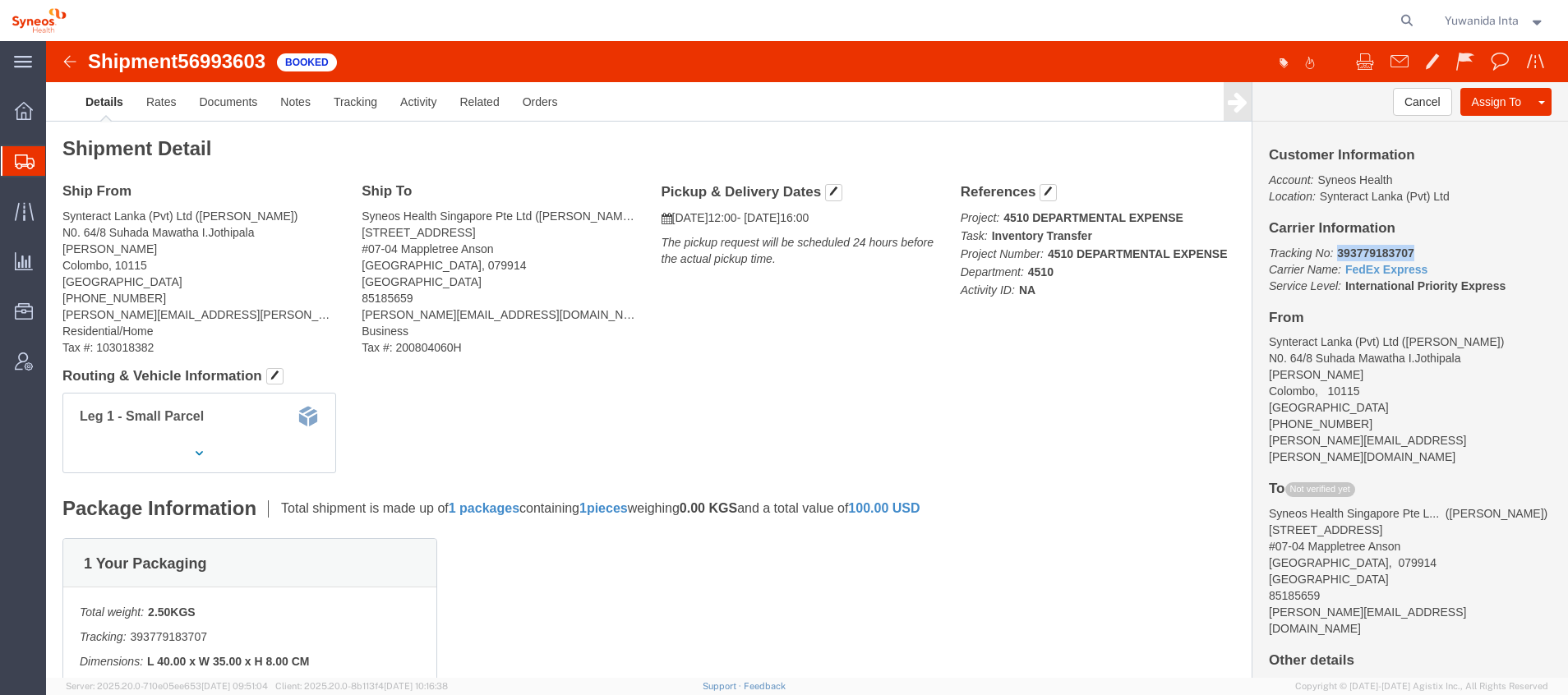
drag, startPoint x: 1363, startPoint y: 207, endPoint x: 1280, endPoint y: 218, distance: 83.7
click p "Tracking No: 393779183707 Carrier Name: FedEx Express FedEx Express Service Lev…"
copy b "393779183707"
drag, startPoint x: 1366, startPoint y: 206, endPoint x: 1365, endPoint y: 218, distance: 12.0
click p "Tracking No: 393779183707 Carrier Name: FedEx Express FedEx Express Service Lev…"
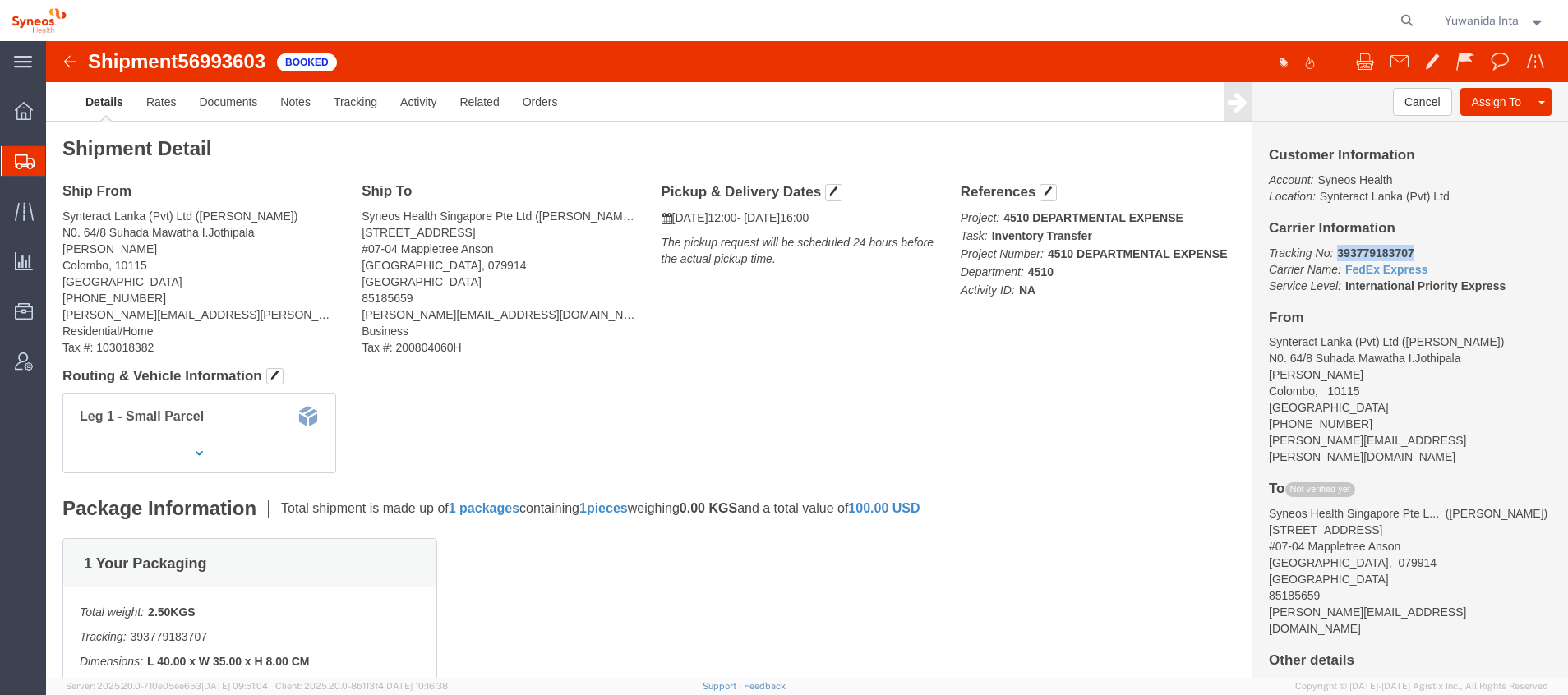
drag, startPoint x: 1361, startPoint y: 209, endPoint x: 1279, endPoint y: 208, distance: 82.0
click p "Tracking No: 393779183707 Carrier Name: FedEx Express FedEx Express Service Lev…"
copy b "393779183707"
